Goal: Navigation & Orientation: Find specific page/section

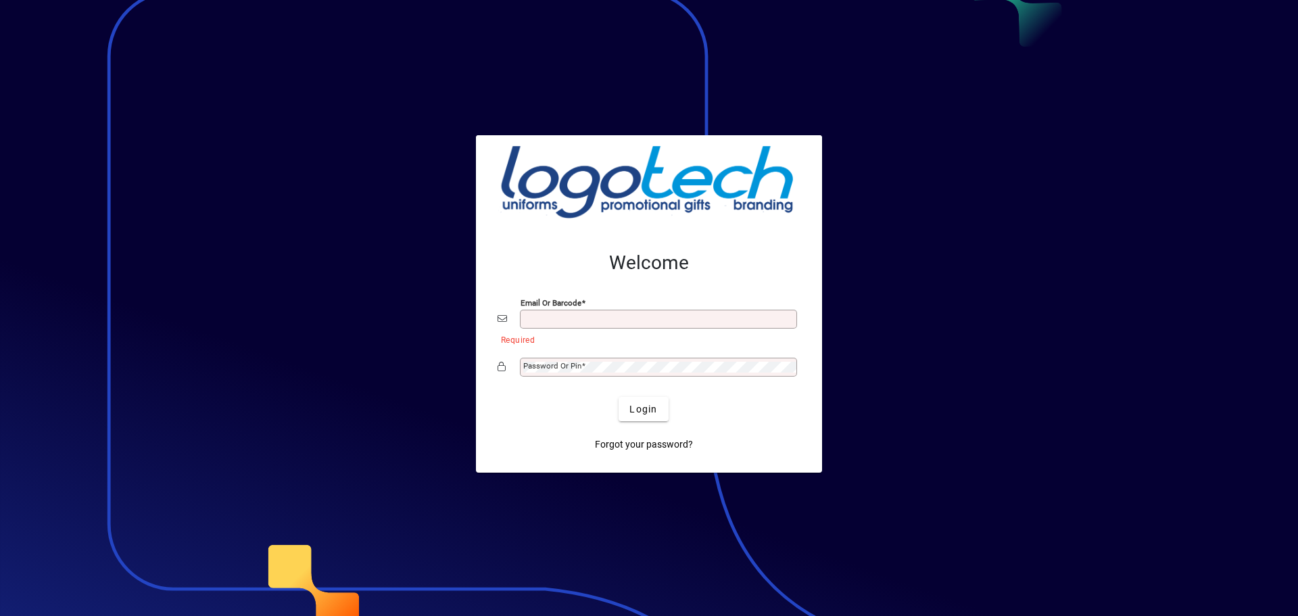
click at [574, 324] on input "Email or Barcode" at bounding box center [659, 319] width 273 height 11
type input "**********"
click at [569, 375] on div "Password or Pin" at bounding box center [658, 367] width 277 height 19
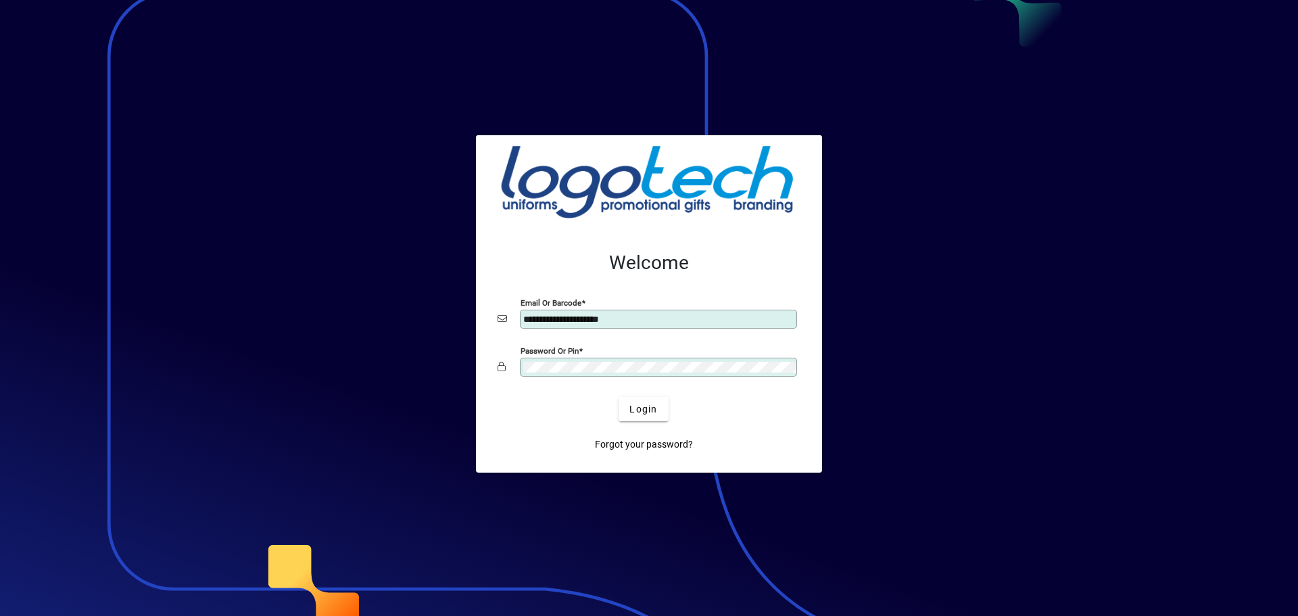
click at [619, 397] on button "Login" at bounding box center [643, 409] width 49 height 24
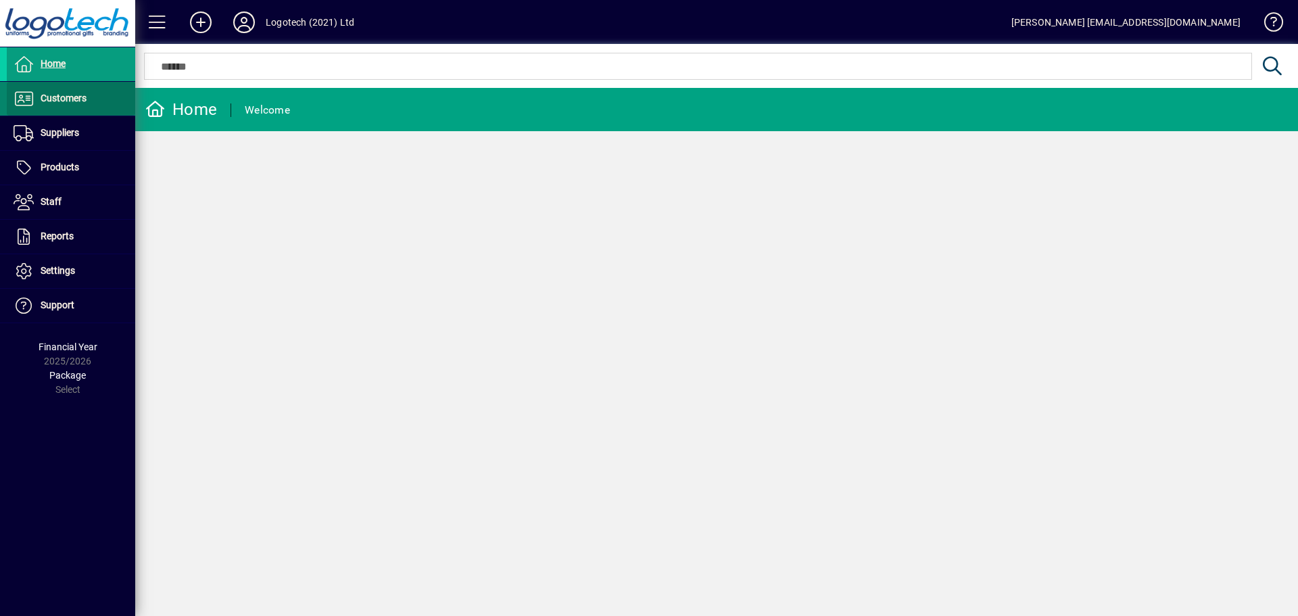
click at [75, 93] on span "Customers" at bounding box center [64, 98] width 46 height 11
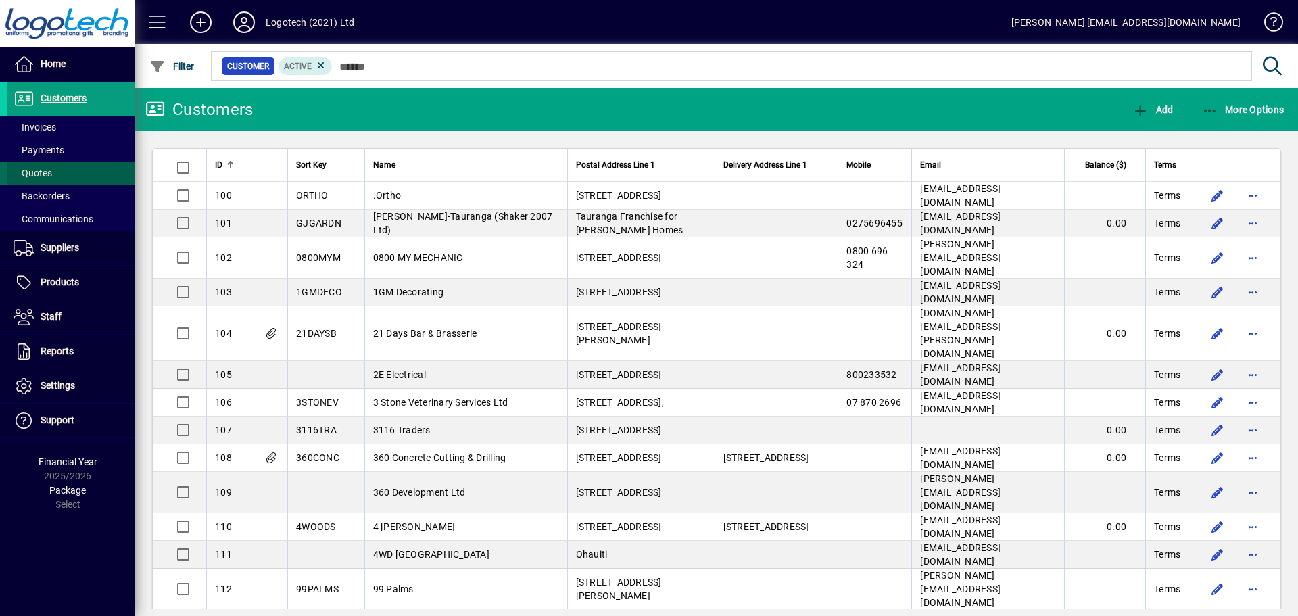
click at [45, 166] on span "Quotes" at bounding box center [29, 173] width 45 height 14
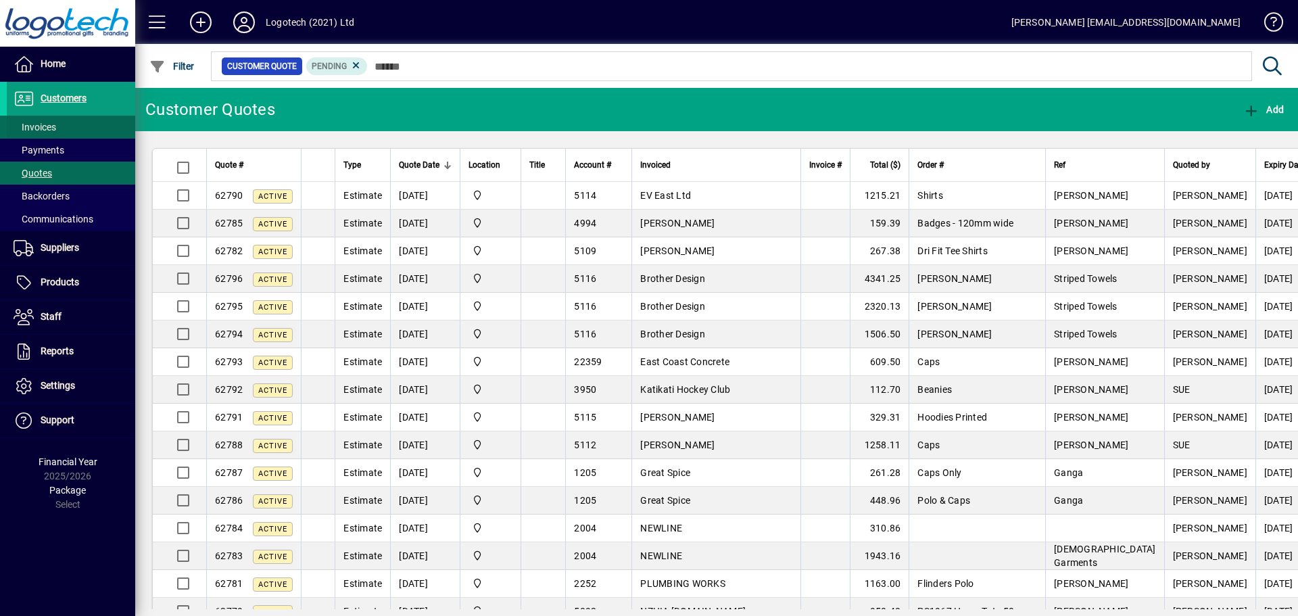
click at [37, 124] on span "Invoices" at bounding box center [35, 127] width 43 height 11
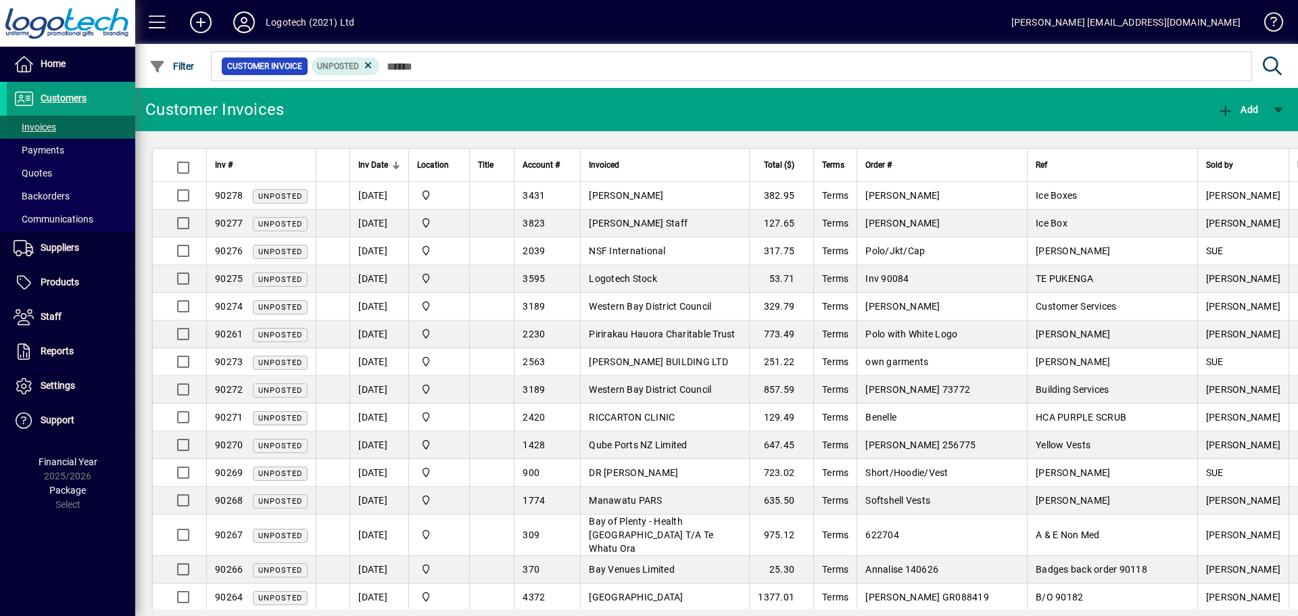
click at [48, 120] on span "Invoices" at bounding box center [31, 127] width 49 height 14
